Goal: Task Accomplishment & Management: Use online tool/utility

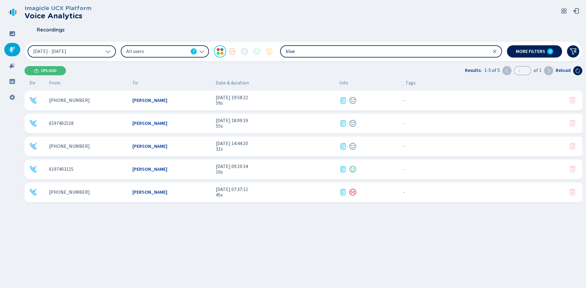
drag, startPoint x: 301, startPoint y: 53, endPoint x: 260, endPoint y: 53, distance: 41.4
click at [264, 53] on div "[DATE] - [DATE] All users 7 blue" at bounding box center [265, 51] width 474 height 12
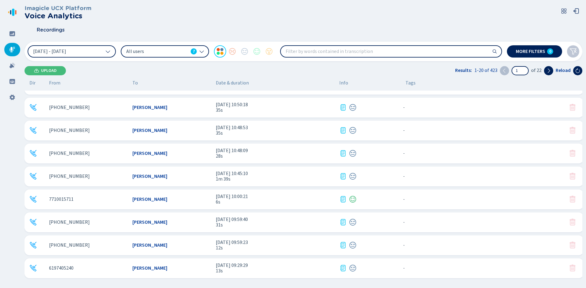
scroll to position [270, 0]
click at [193, 52] on span "7" at bounding box center [194, 51] width 2 height 6
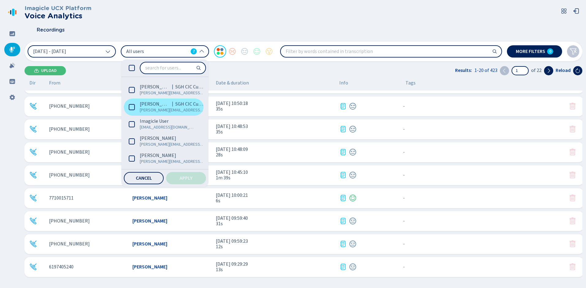
scroll to position [33, 0]
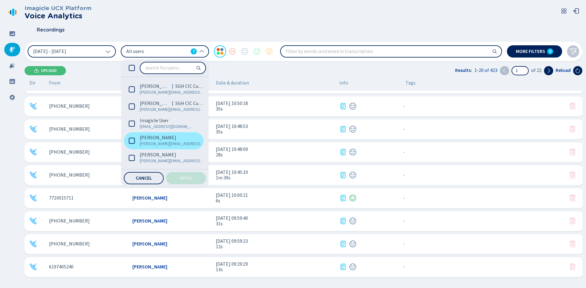
click at [131, 139] on icon at bounding box center [132, 141] width 6 height 6
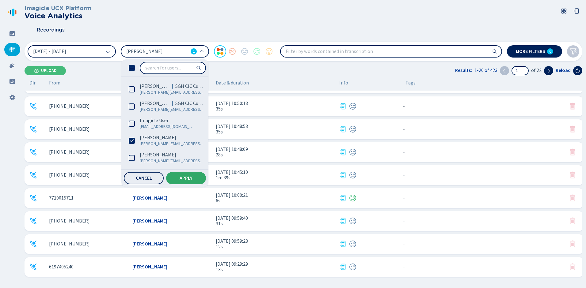
click at [185, 177] on span "Apply" at bounding box center [186, 178] width 13 height 5
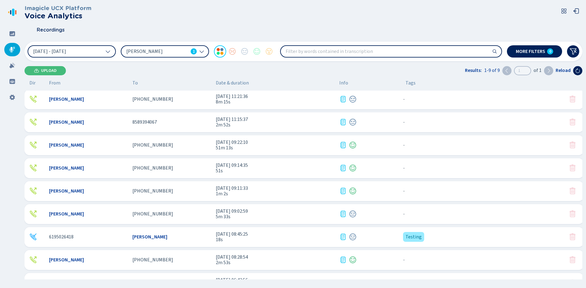
scroll to position [0, 0]
click at [185, 147] on div "[PHONE_NUMBER]" at bounding box center [171, 147] width 78 height 6
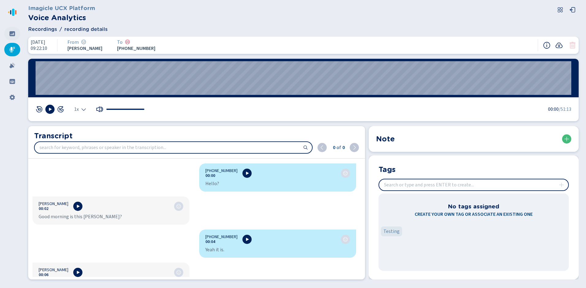
click at [13, 29] on div at bounding box center [12, 33] width 16 height 13
